Goal: Information Seeking & Learning: Stay updated

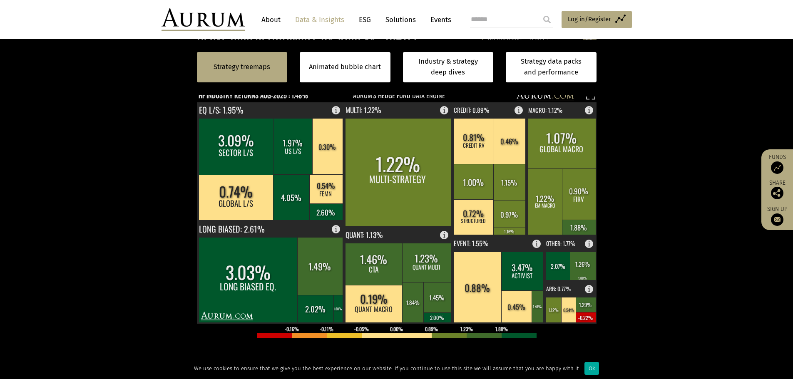
scroll to position [166, 0]
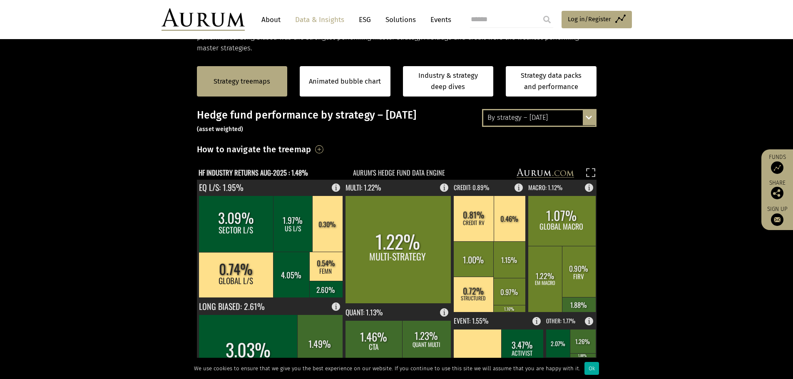
click at [526, 117] on div "By strategy – [DATE]" at bounding box center [539, 117] width 112 height 15
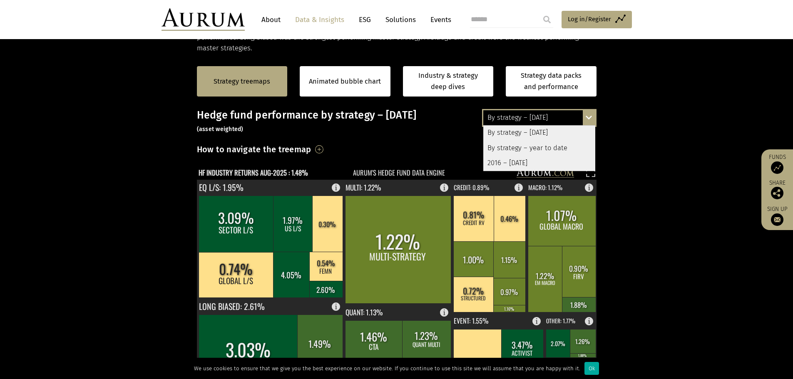
click at [518, 150] on div "By strategy – year to date" at bounding box center [539, 148] width 112 height 15
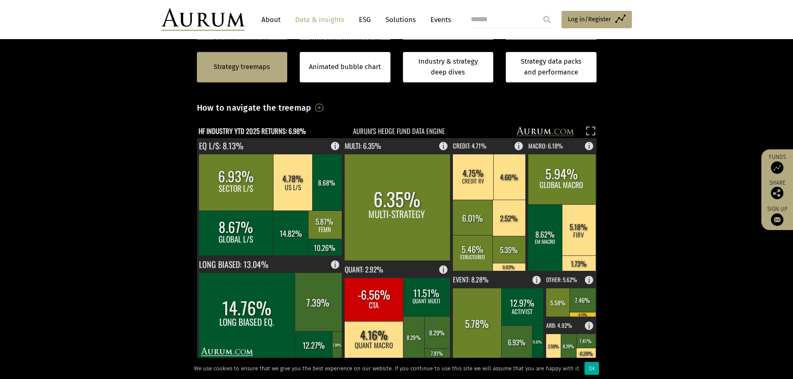
scroll to position [250, 0]
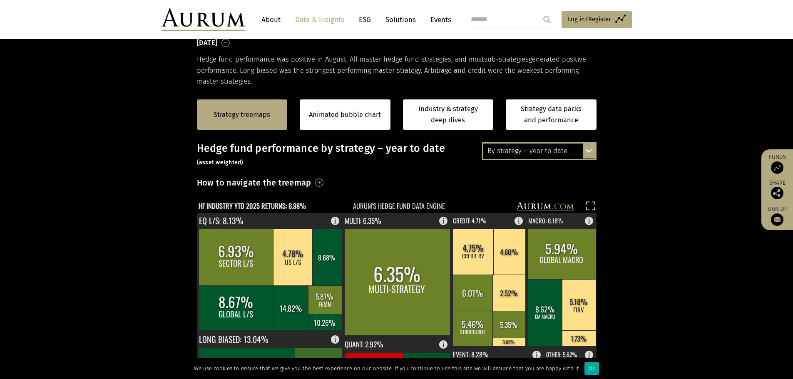
scroll to position [125, 0]
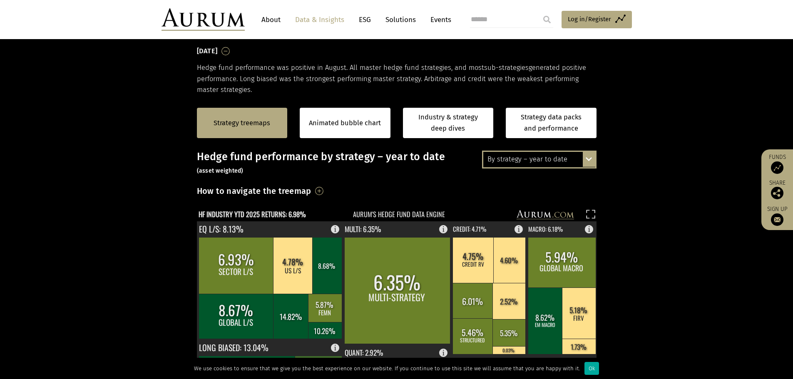
click at [538, 168] on div "By strategy – year to date By strategy – August 2025 By strategy – year to date…" at bounding box center [539, 159] width 114 height 17
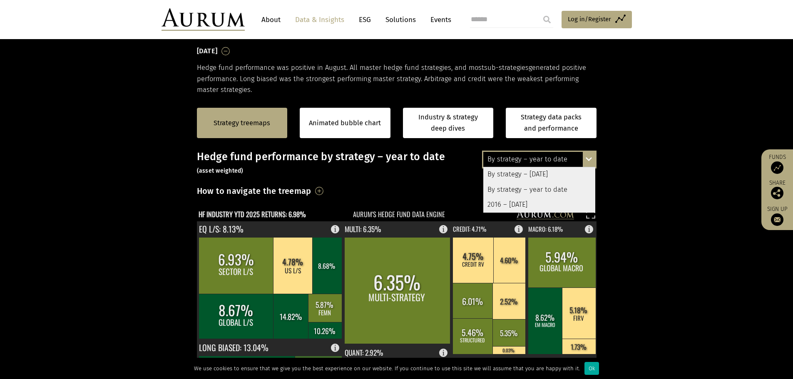
click at [518, 205] on div "2016 – [DATE]" at bounding box center [539, 204] width 112 height 15
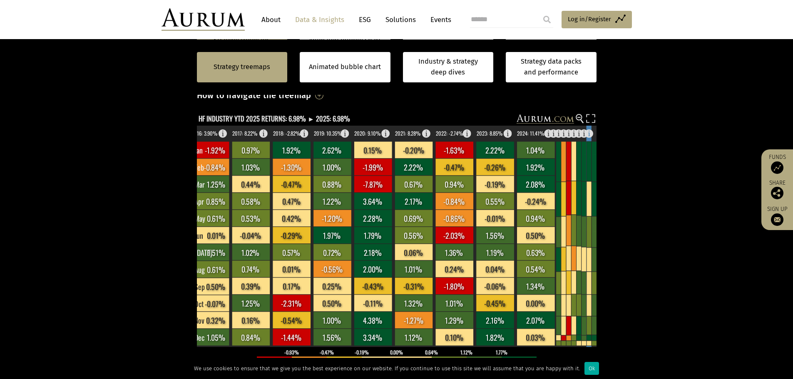
scroll to position [166, 0]
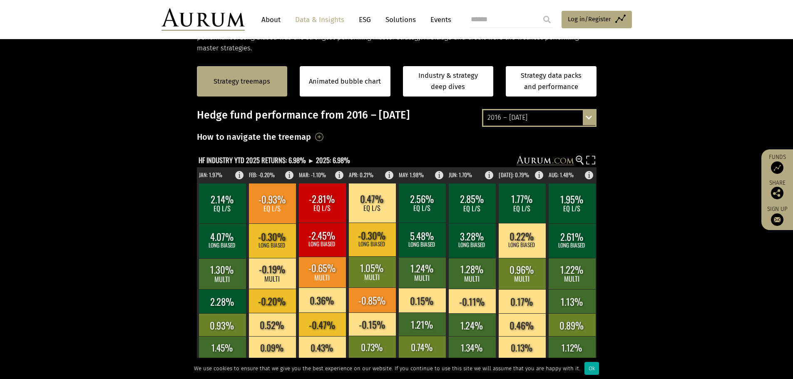
click at [529, 122] on div "2016 – [DATE]" at bounding box center [539, 117] width 112 height 15
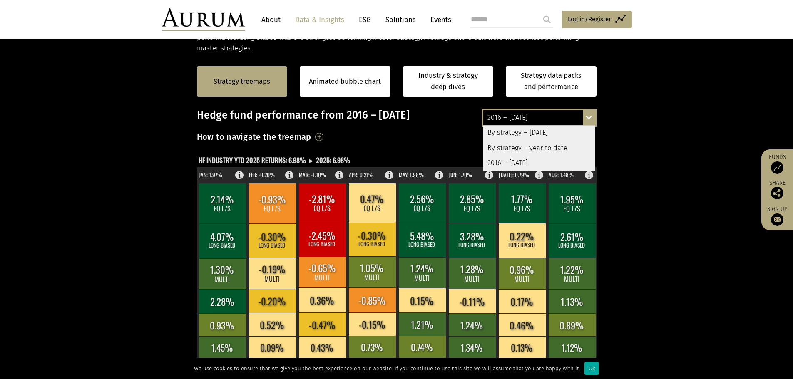
click at [517, 132] on div "By strategy – [DATE]" at bounding box center [539, 133] width 112 height 15
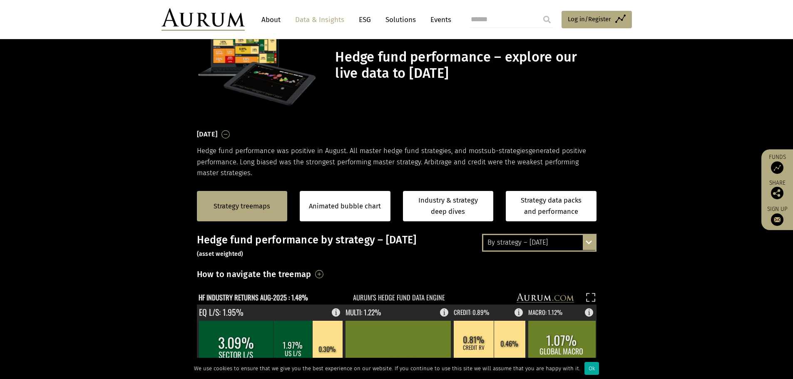
scroll to position [83, 0]
